Goal: Task Accomplishment & Management: Understand process/instructions

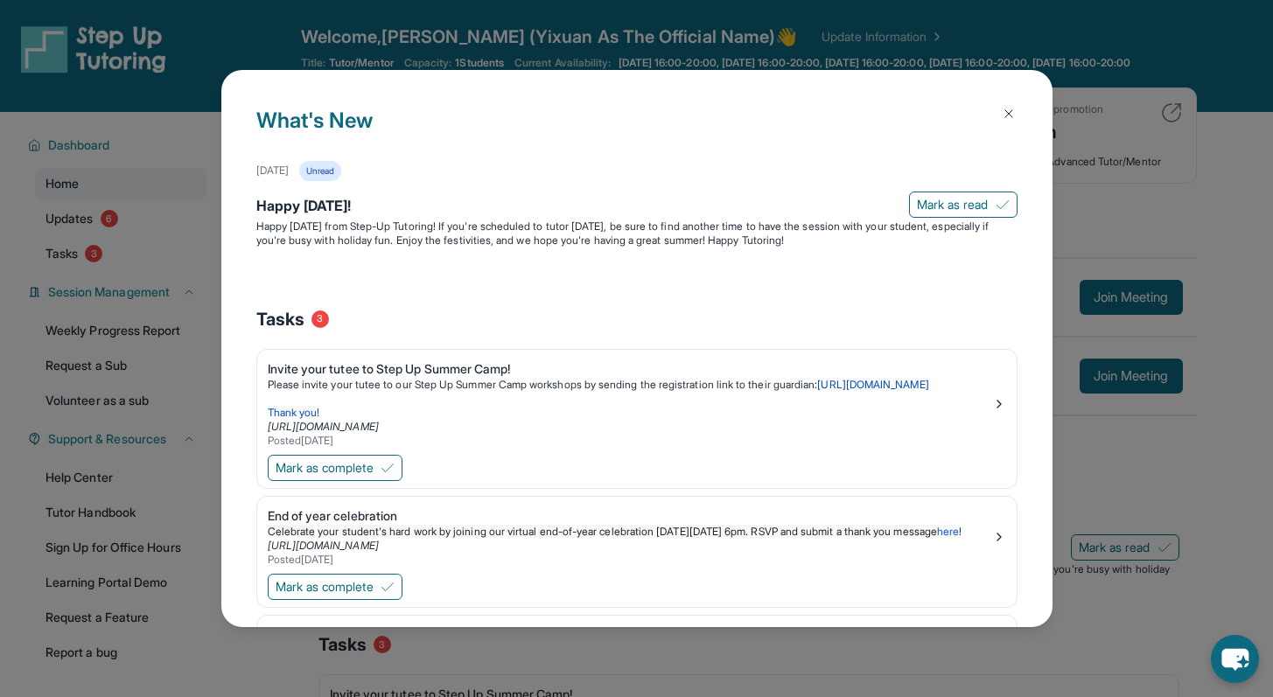
click at [1004, 105] on button at bounding box center [1008, 113] width 35 height 35
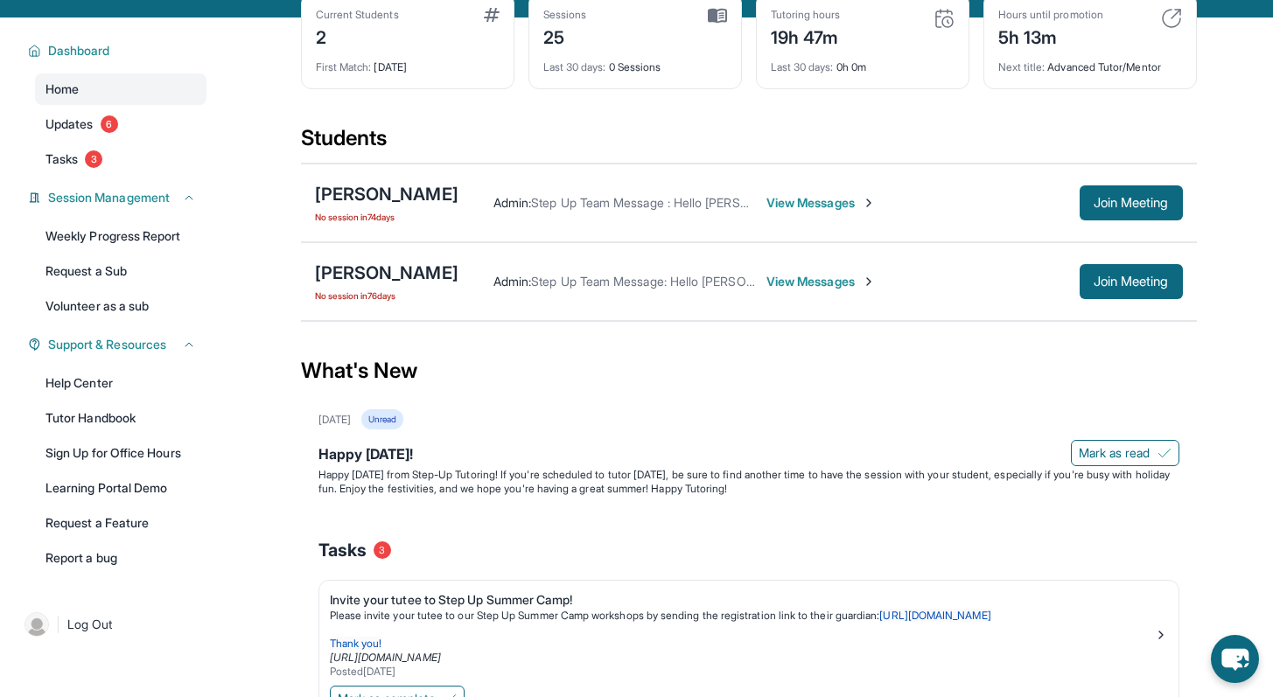
scroll to position [108, 0]
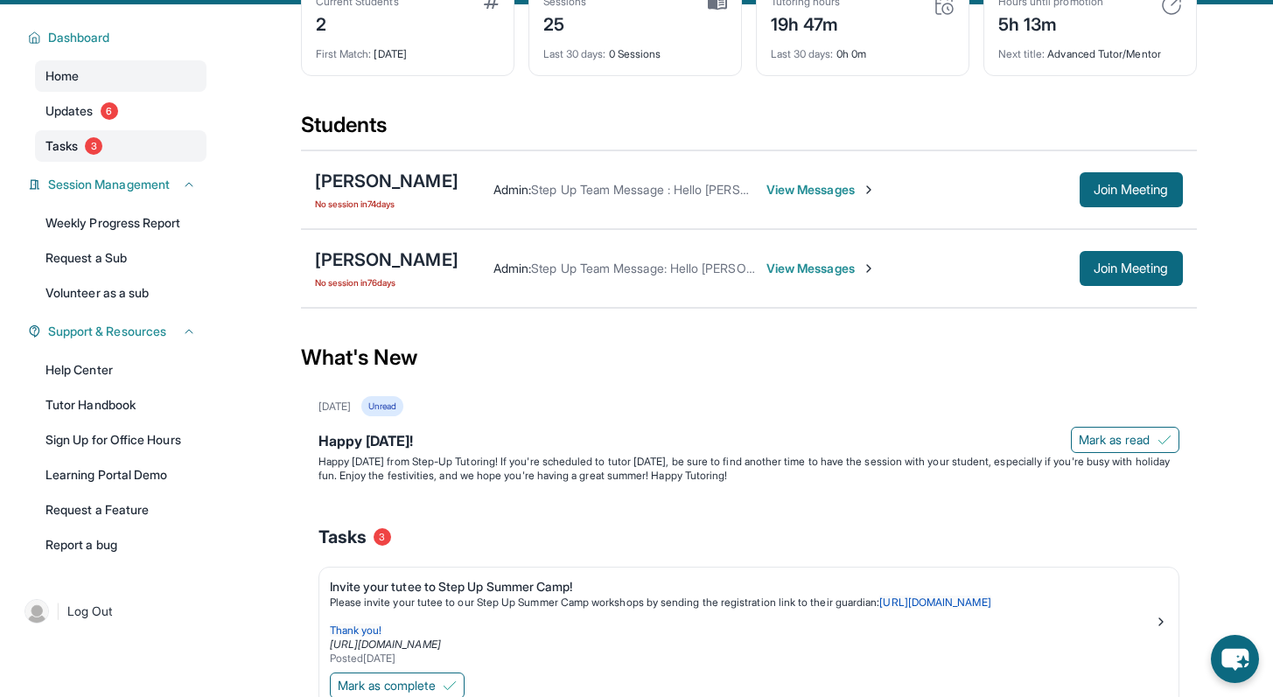
click at [124, 162] on link "Tasks 3" at bounding box center [120, 145] width 171 height 31
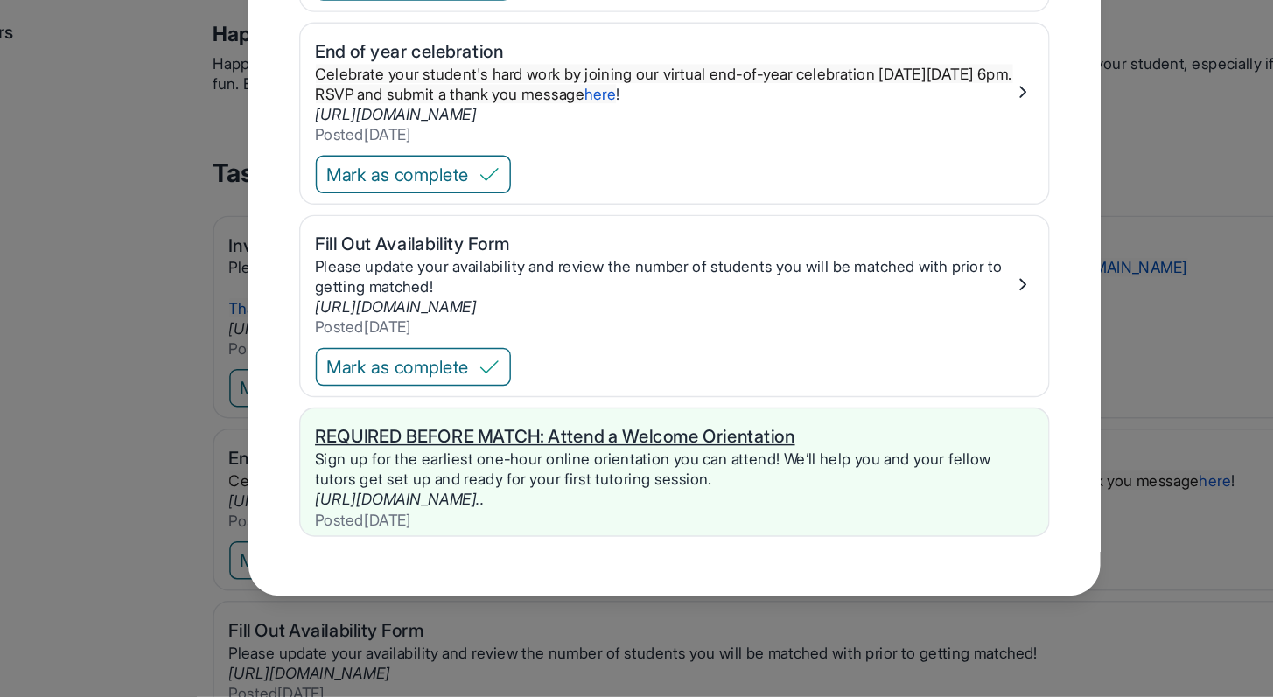
scroll to position [309, 0]
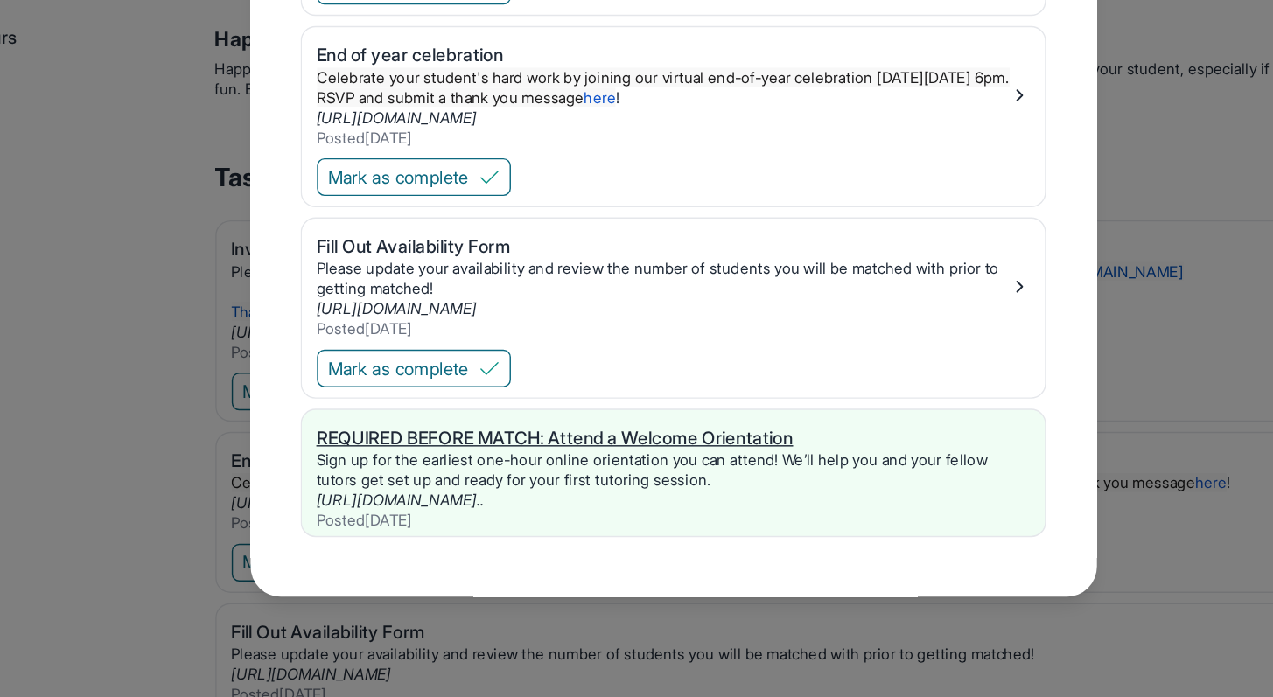
click at [562, 520] on div "REQUIRED BEFORE MATCH: Attend a Welcome Orientation" at bounding box center [636, 516] width 495 height 17
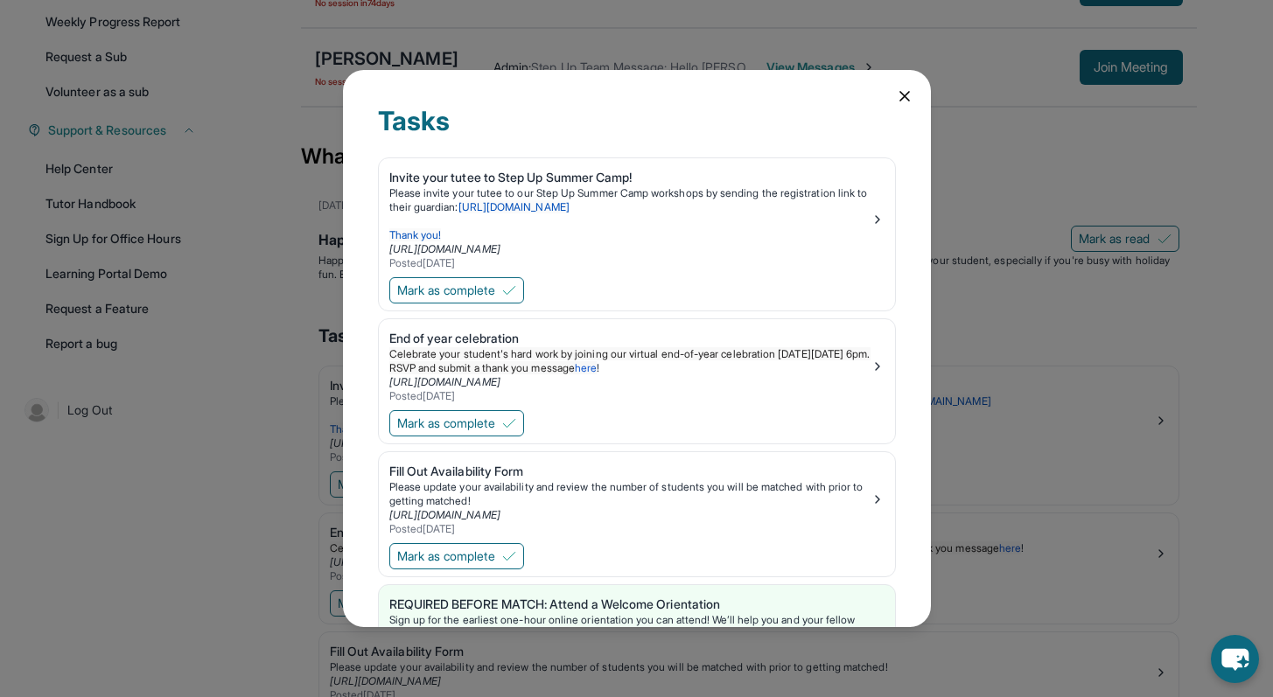
click at [900, 97] on icon at bounding box center [904, 96] width 9 height 9
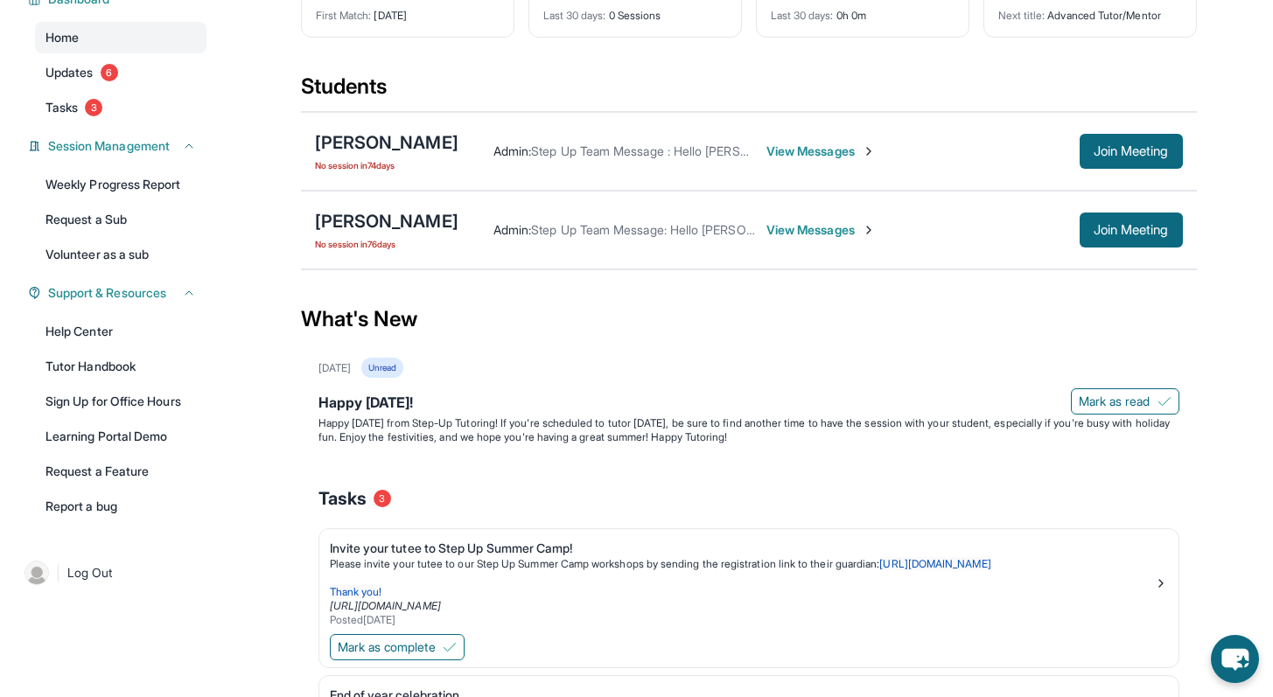
scroll to position [143, 0]
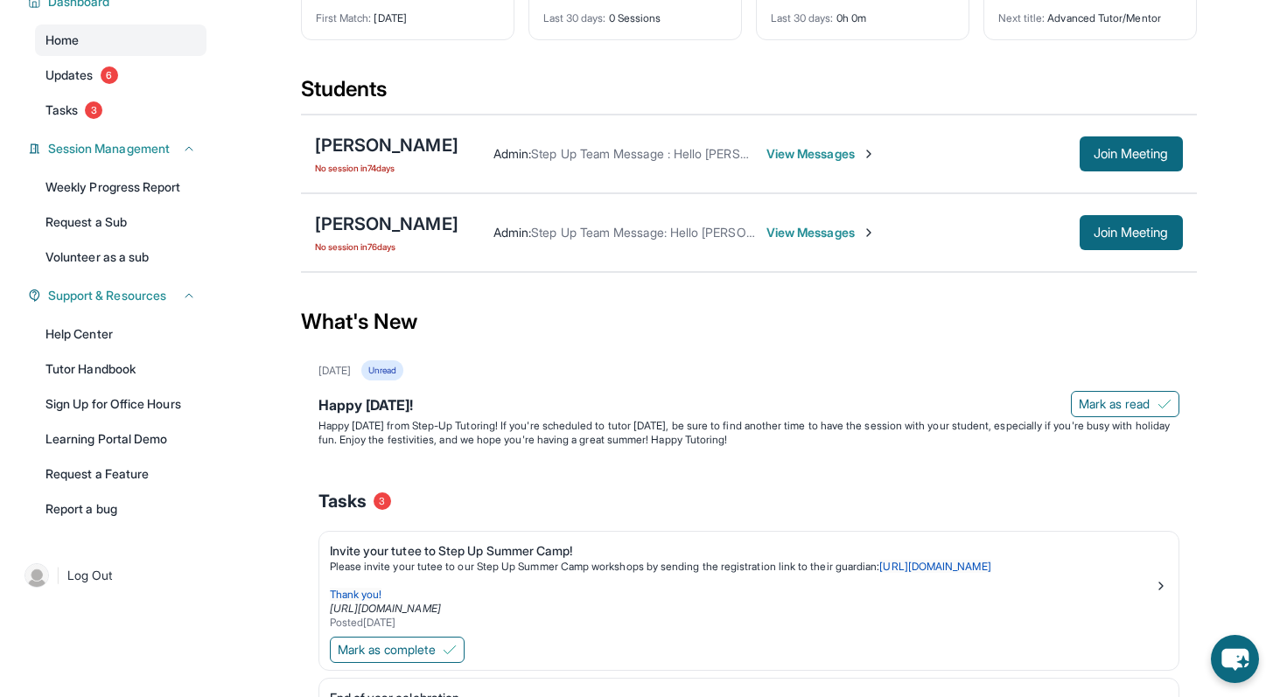
click at [373, 254] on span "No session [DATE]" at bounding box center [386, 247] width 143 height 14
click at [111, 91] on link "Updates 6" at bounding box center [120, 74] width 171 height 31
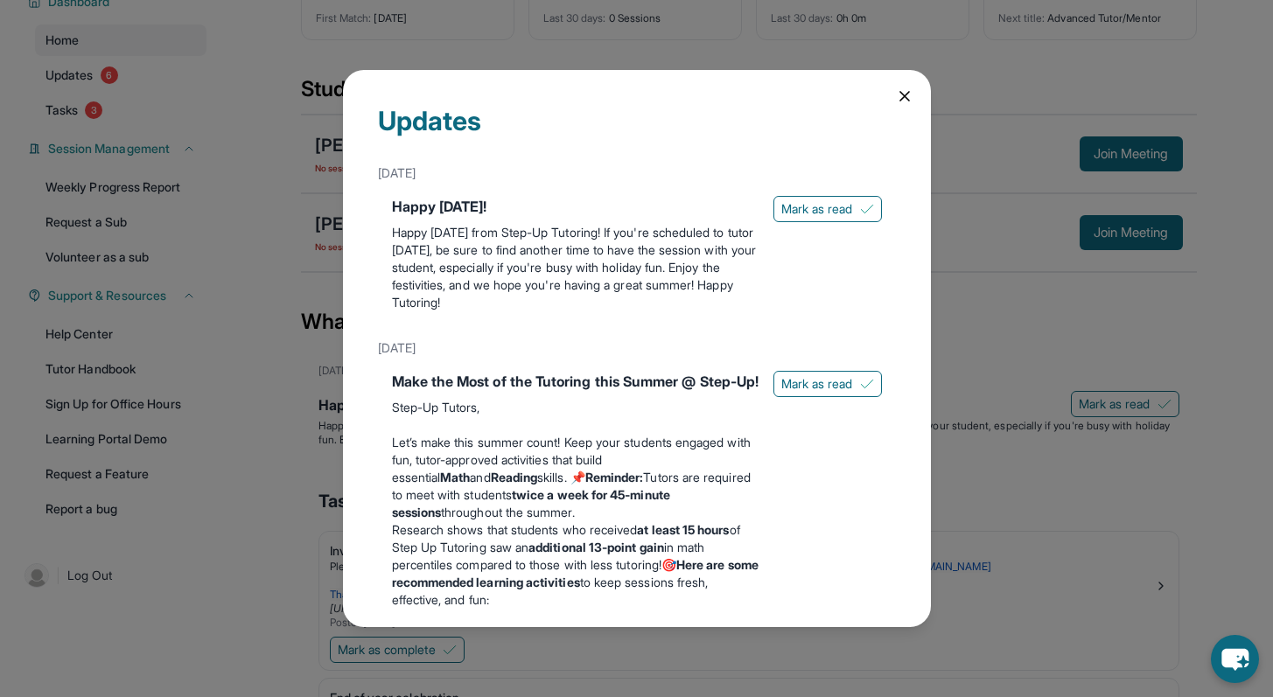
click at [896, 89] on icon at bounding box center [904, 95] width 17 height 17
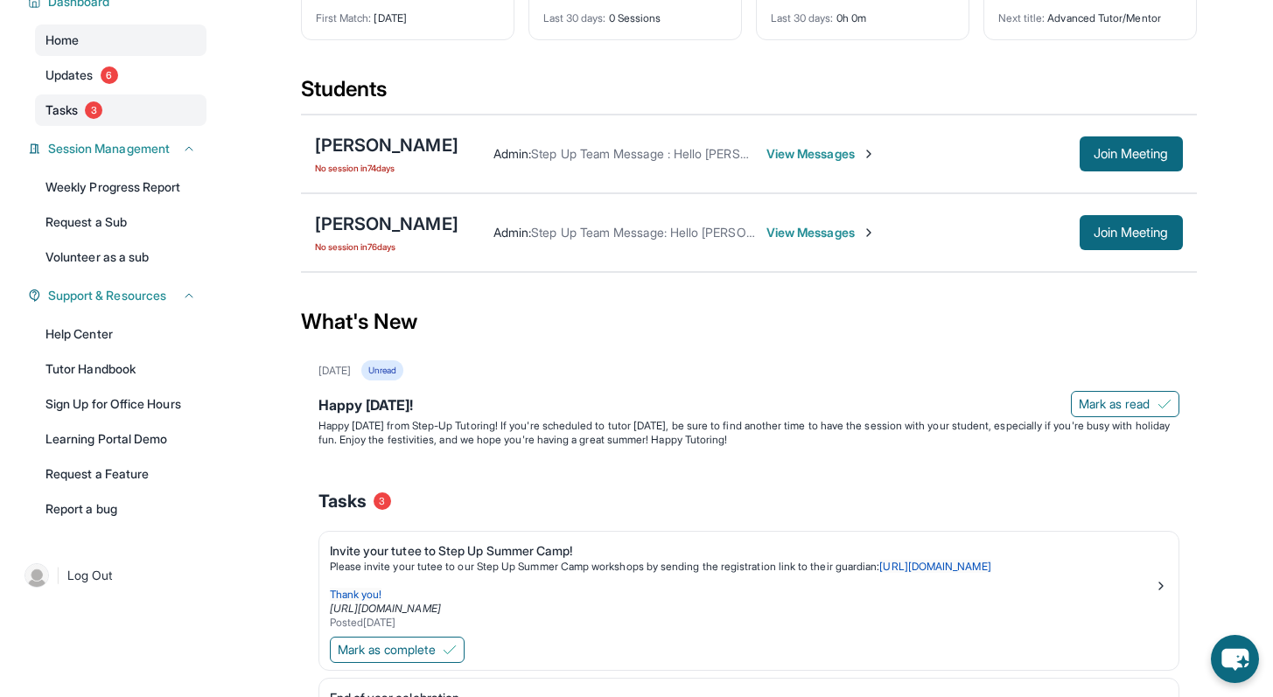
click at [80, 126] on link "Tasks 3" at bounding box center [120, 109] width 171 height 31
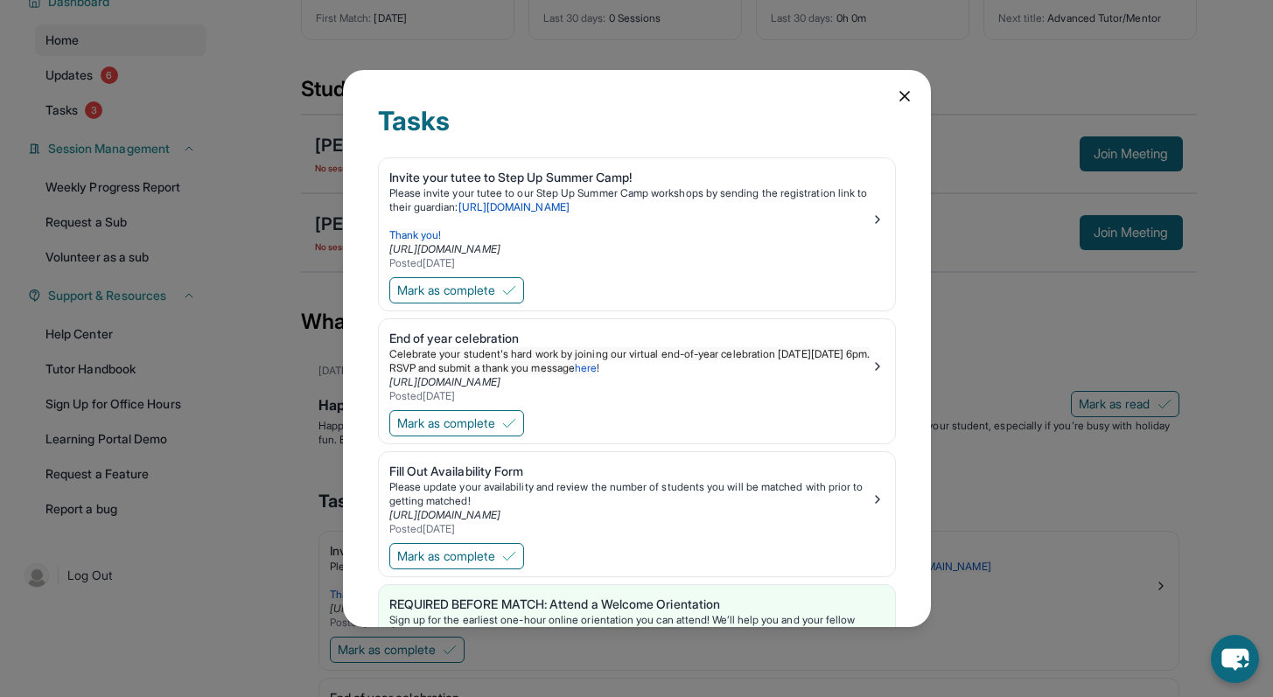
scroll to position [87, 0]
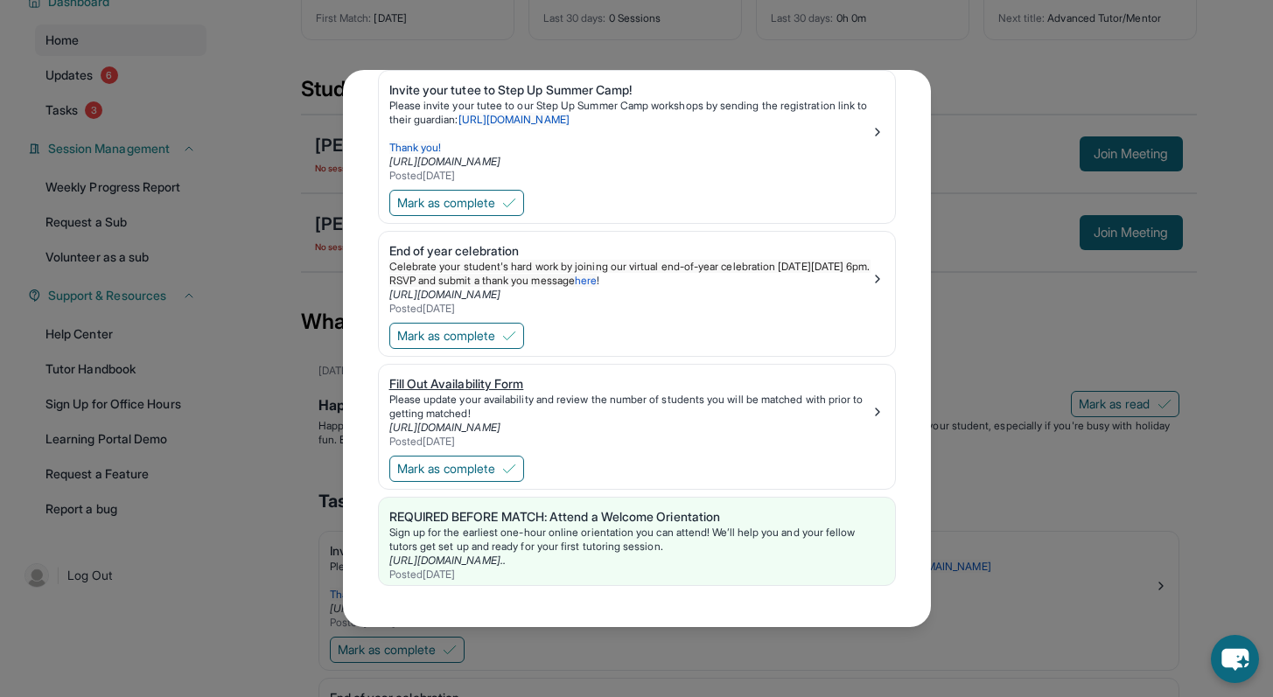
click at [669, 406] on div "Please update your availability and review the number of students you will be m…" at bounding box center [629, 407] width 481 height 28
